Goal: Check status: Check status

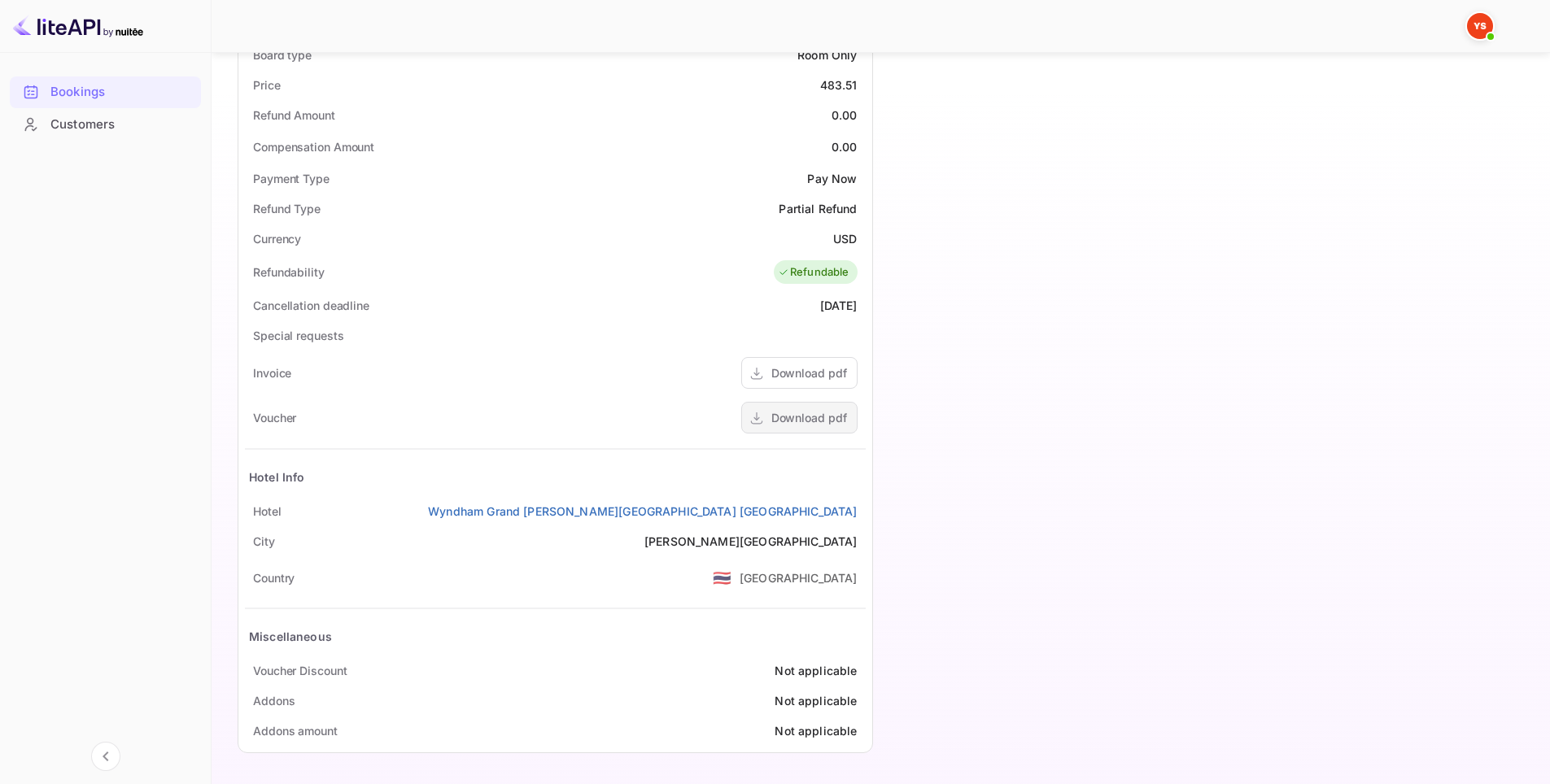
click at [831, 422] on div "Download pdf" at bounding box center [808, 417] width 75 height 17
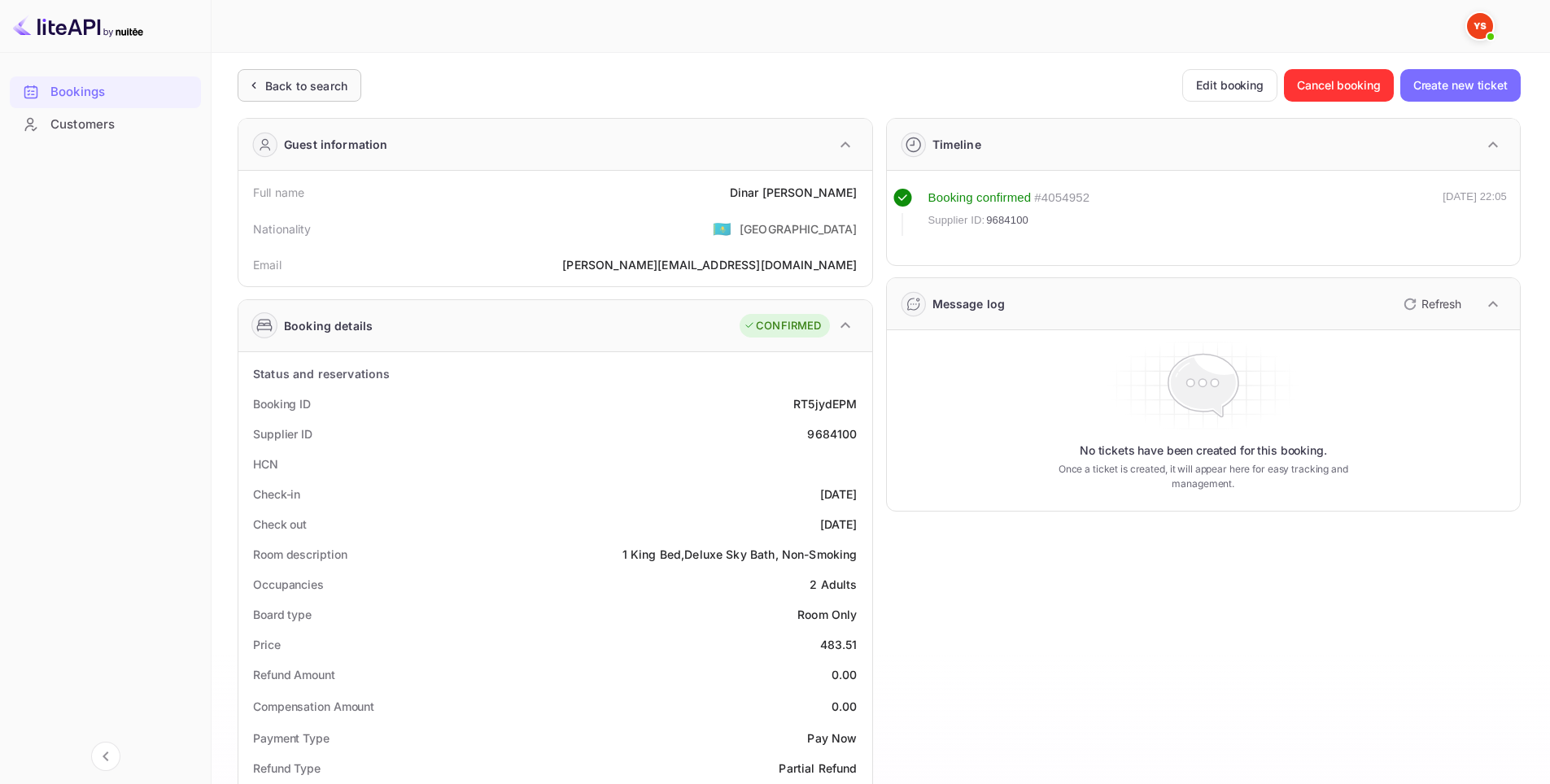
click at [321, 91] on div "Back to search" at bounding box center [306, 85] width 83 height 17
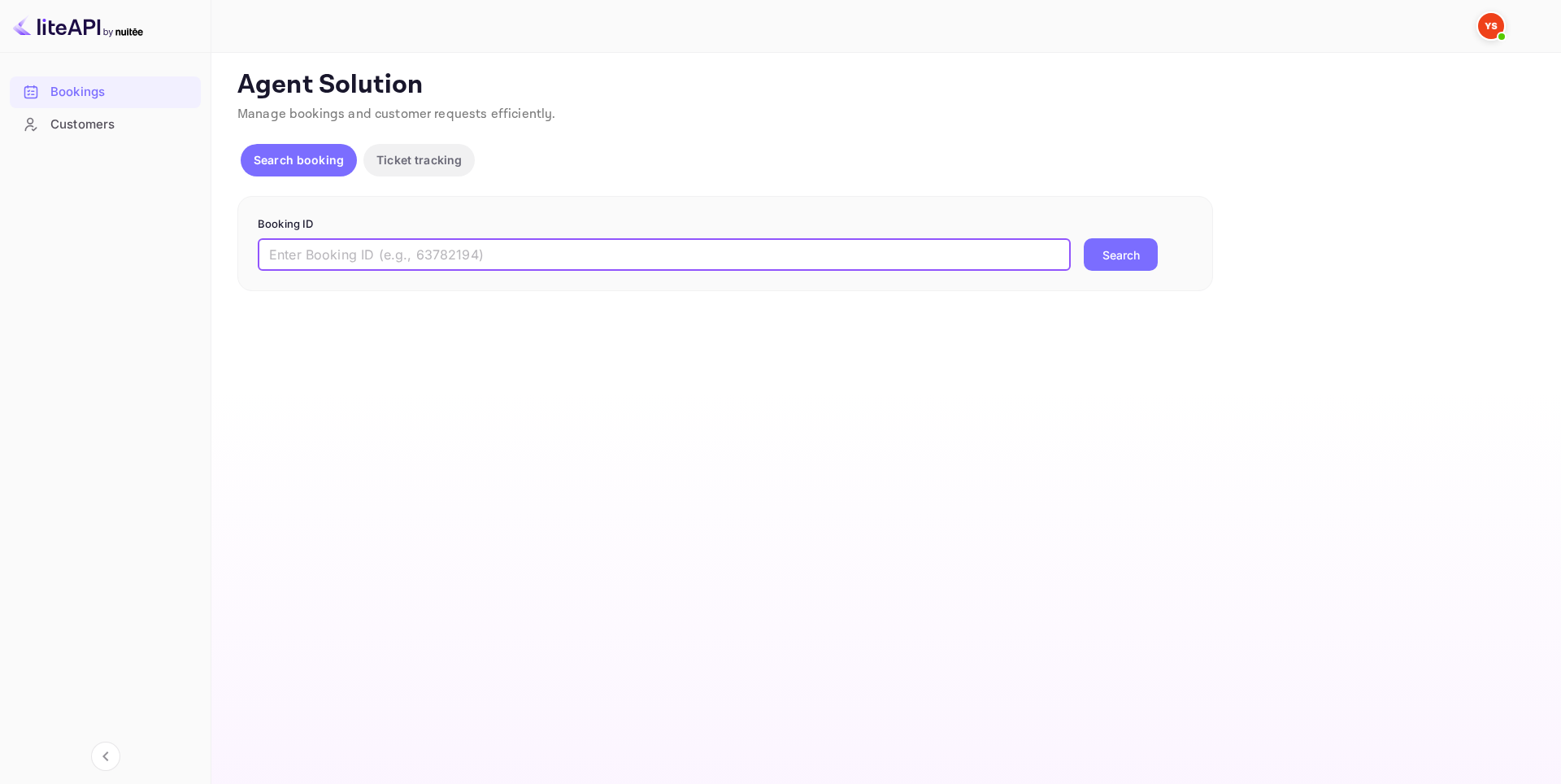
paste input "9634011"
type input "9634011"
click at [1114, 263] on button "Search" at bounding box center [1120, 255] width 74 height 33
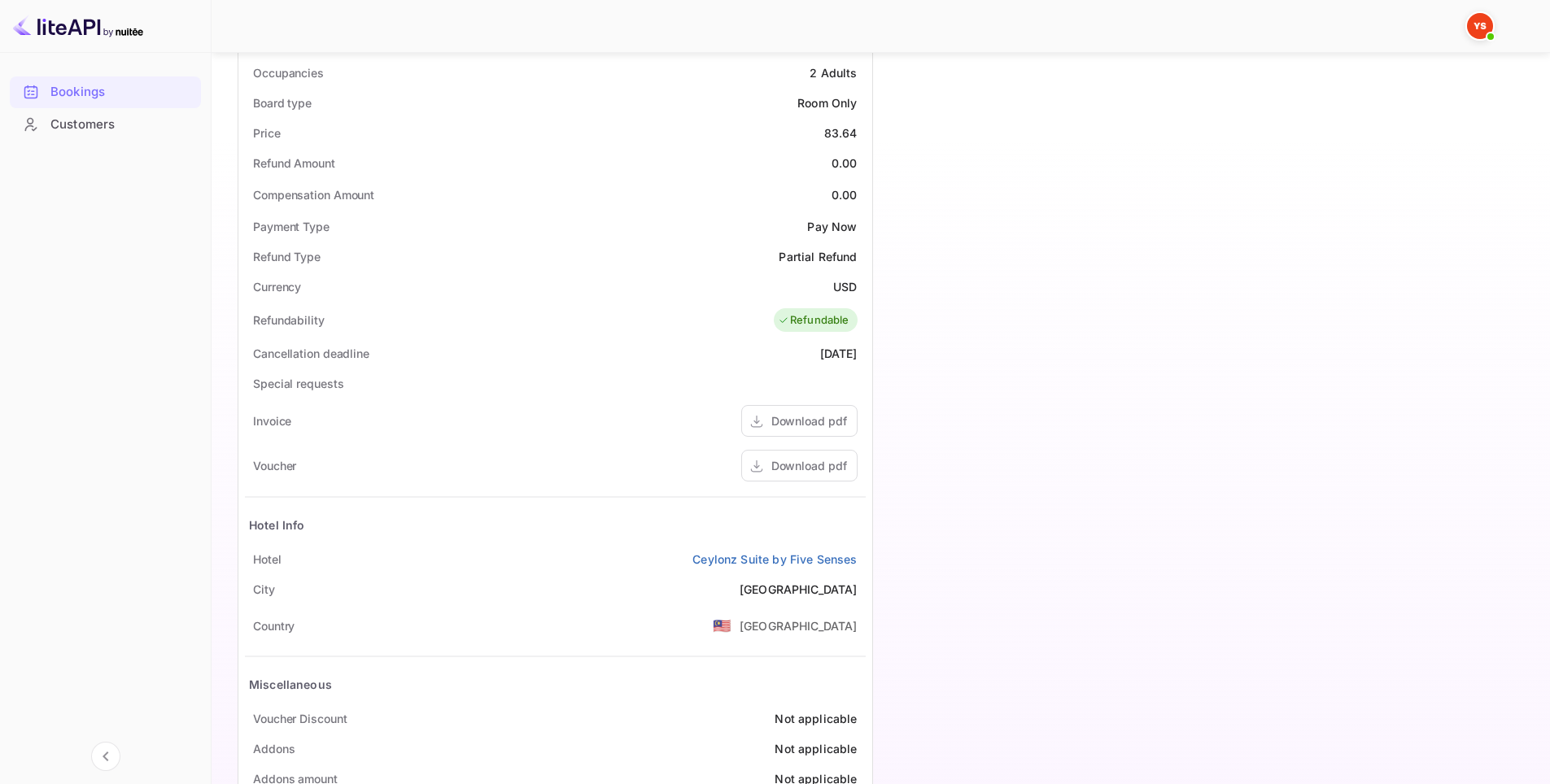
scroll to position [560, 0]
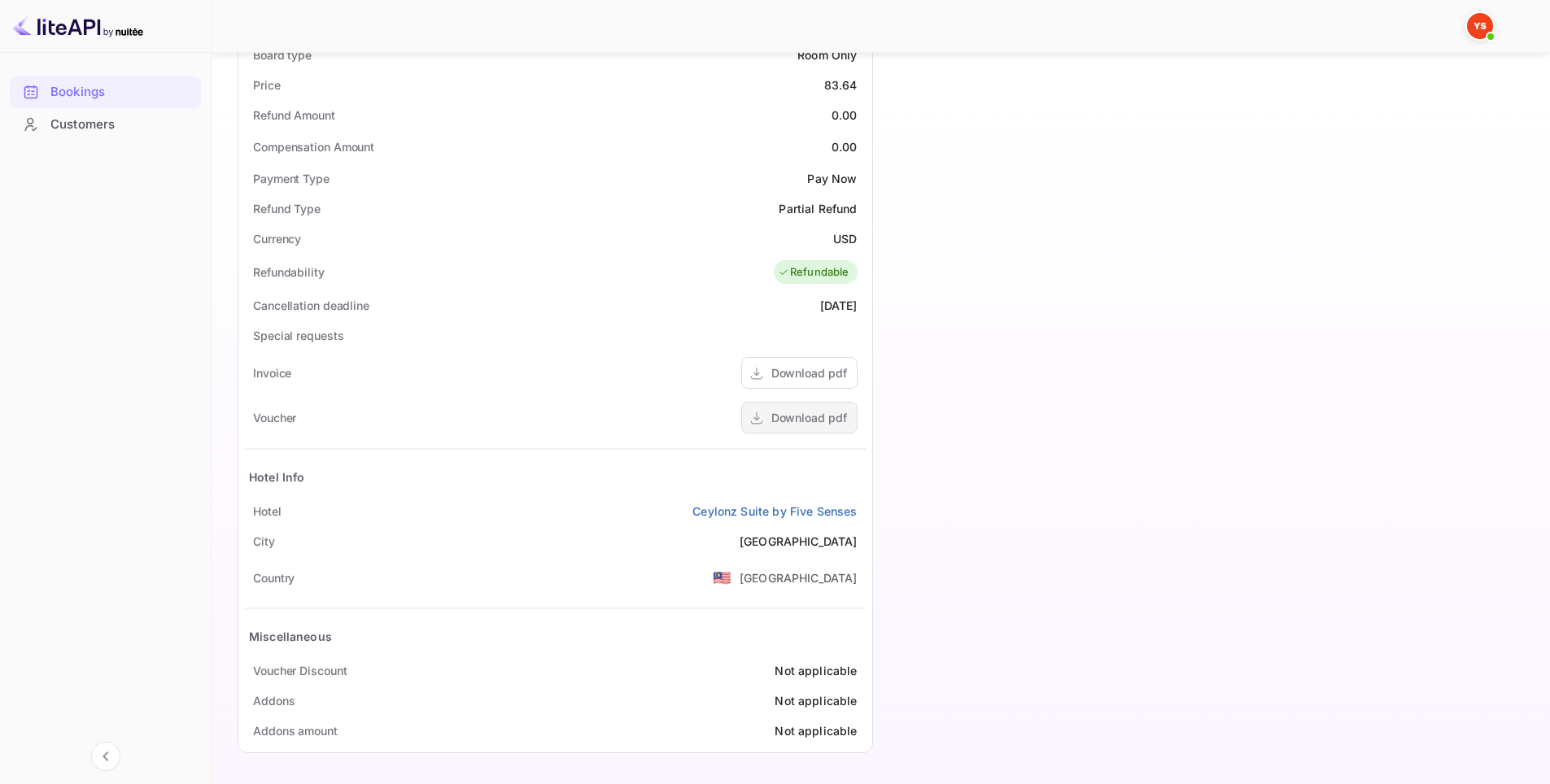
click at [818, 407] on div "Download pdf" at bounding box center [799, 418] width 116 height 32
drag, startPoint x: 860, startPoint y: 518, endPoint x: 690, endPoint y: 517, distance: 170.0
click at [690, 517] on div "Hotel Ceylonz Suite by Five Senses" at bounding box center [555, 511] width 621 height 30
copy link "Ceylonz Suite by Five Senses"
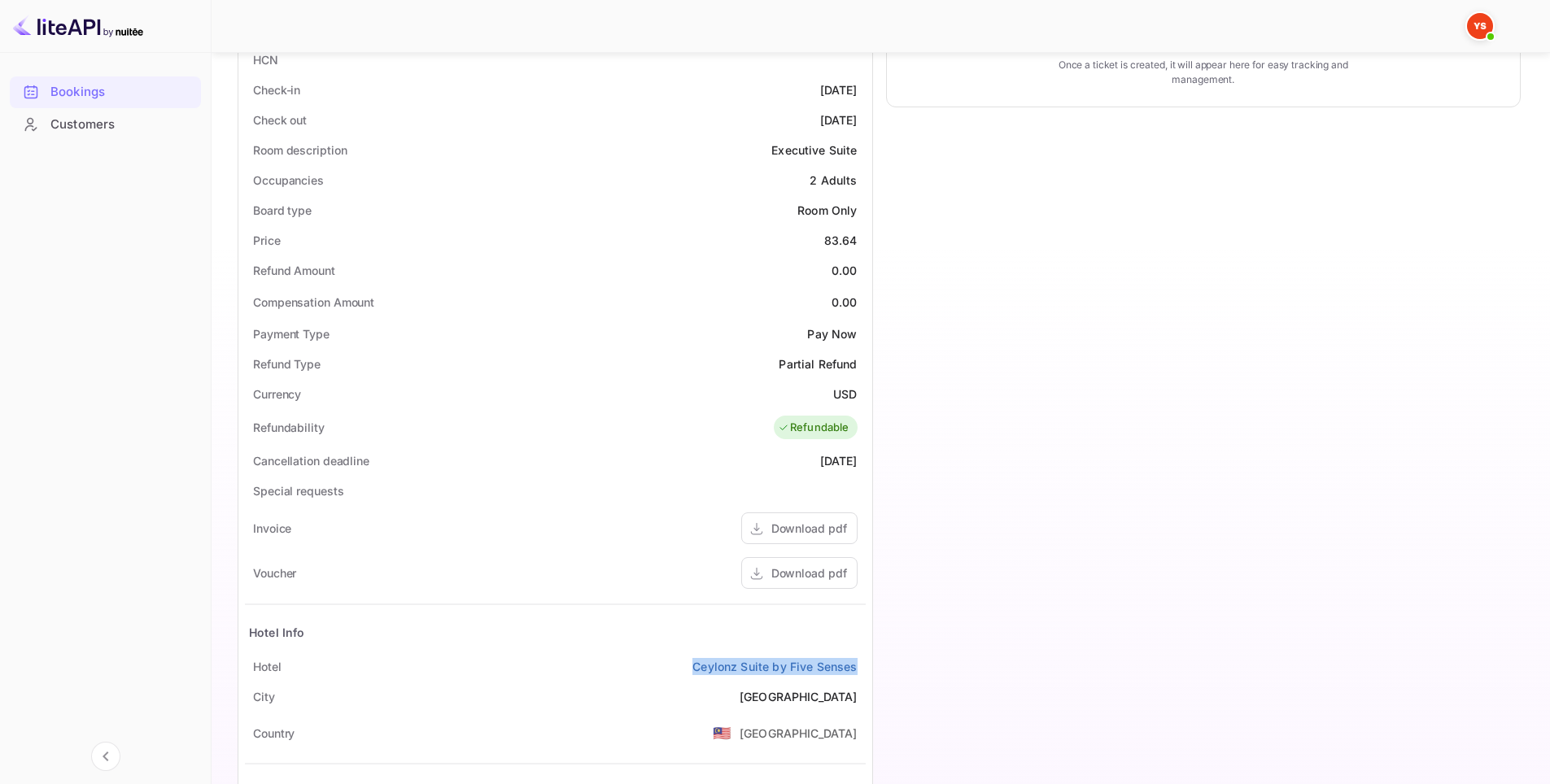
scroll to position [0, 0]
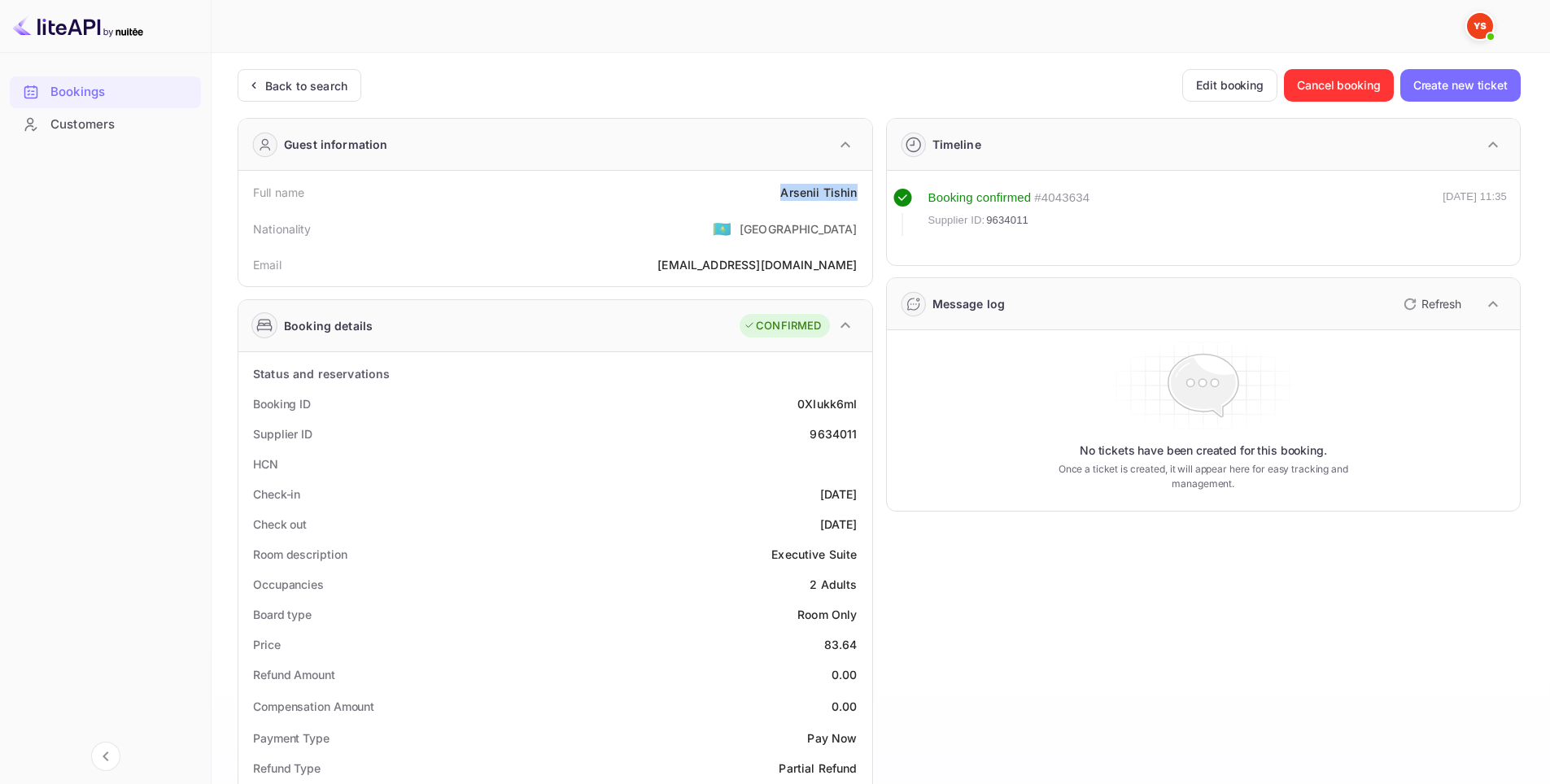
drag, startPoint x: 858, startPoint y: 195, endPoint x: 772, endPoint y: 195, distance: 86.0
click at [772, 195] on div "Full name [PERSON_NAME]" at bounding box center [555, 192] width 621 height 30
copy div "Arsenii Tishin"
drag, startPoint x: 854, startPoint y: 499, endPoint x: 767, endPoint y: 490, distance: 87.5
click at [767, 490] on div "Check-in [DATE]" at bounding box center [555, 494] width 621 height 30
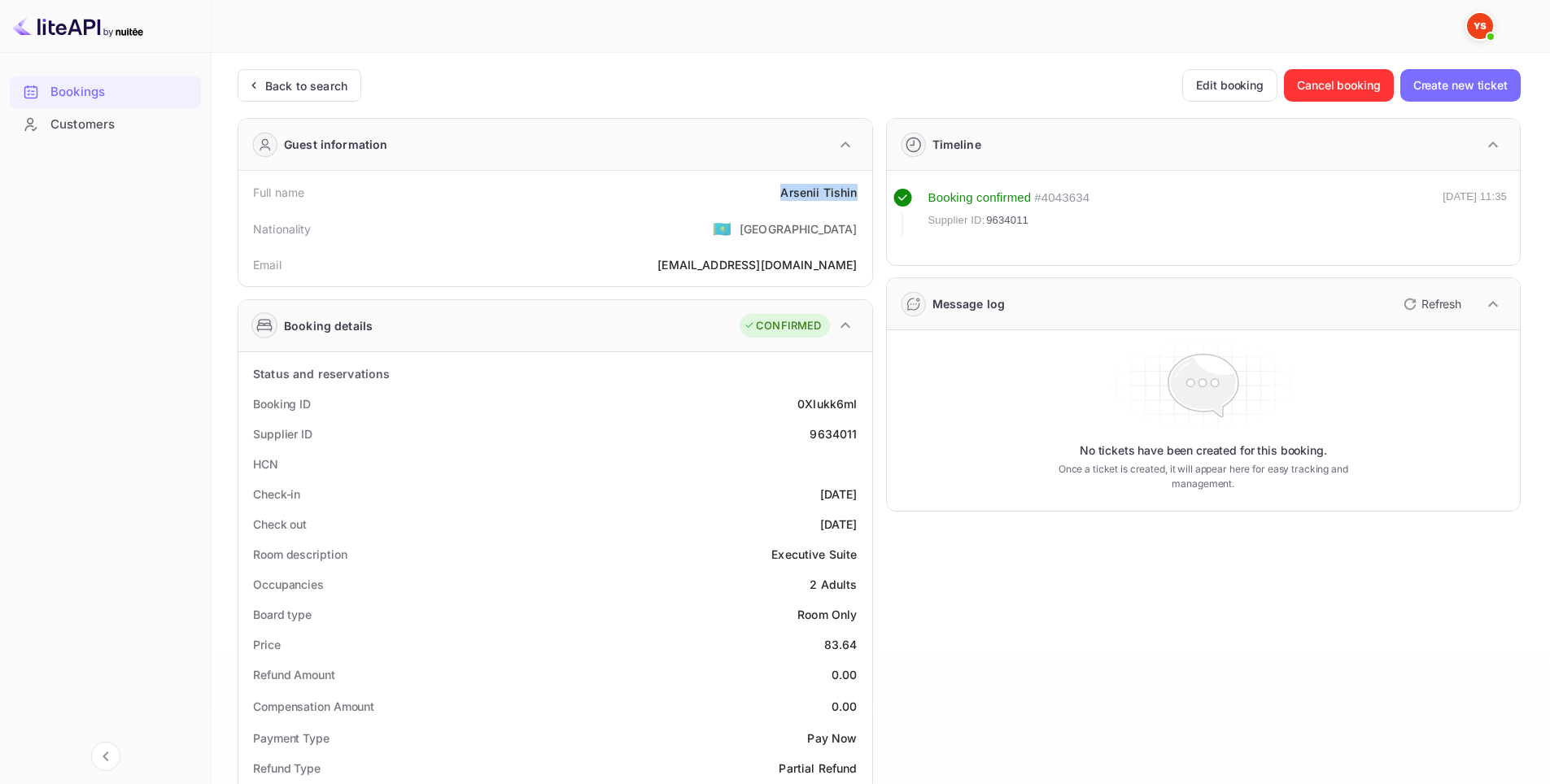
copy div "[DATE]"
drag, startPoint x: 846, startPoint y: 435, endPoint x: 807, endPoint y: 433, distance: 39.1
click at [807, 433] on div "Supplier ID 9634011" at bounding box center [555, 434] width 621 height 30
copy div "9634011"
